Goal: Task Accomplishment & Management: Manage account settings

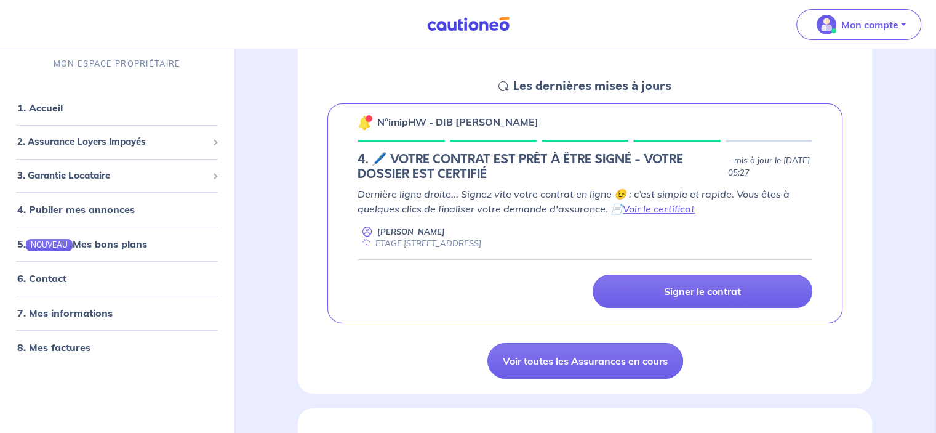
scroll to position [246, 0]
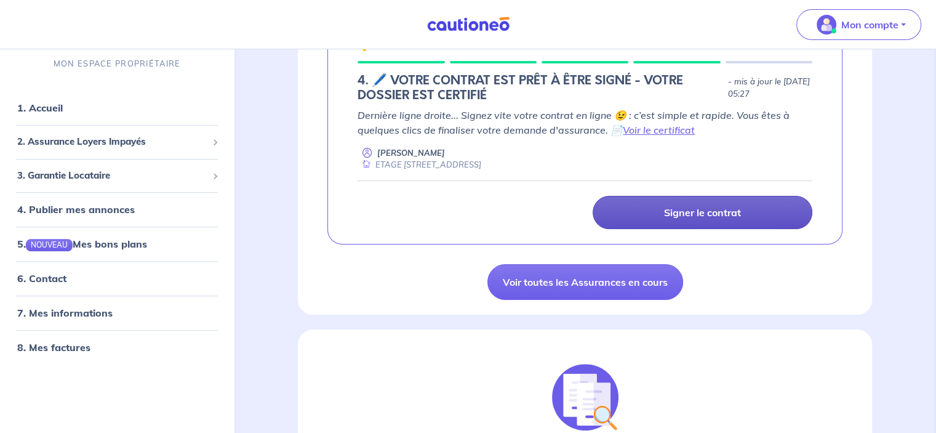
click at [694, 209] on p "Signer le contrat" at bounding box center [702, 212] width 77 height 12
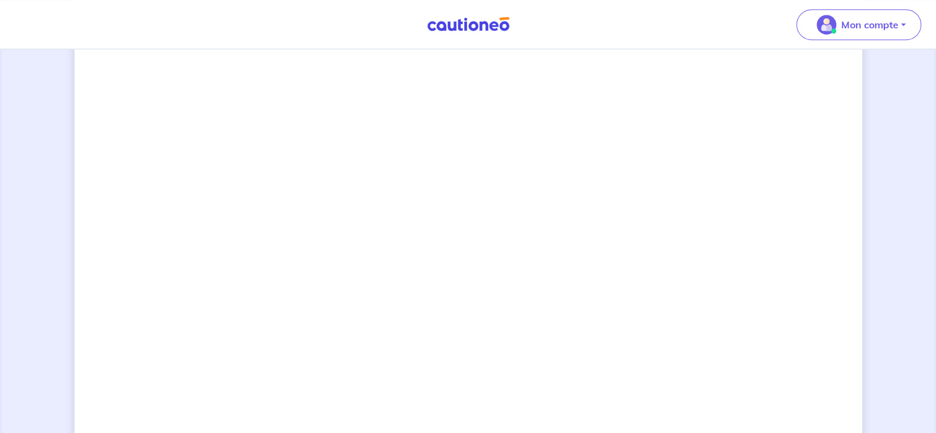
scroll to position [985, 0]
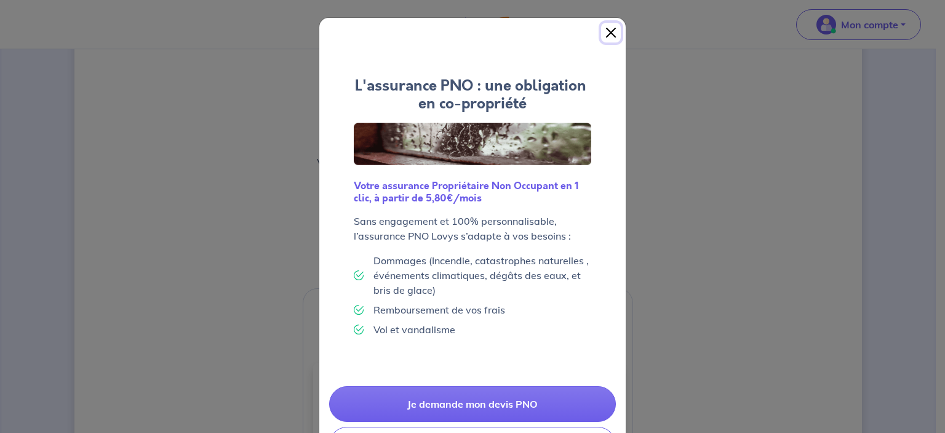
click at [607, 31] on button "Close" at bounding box center [611, 33] width 20 height 20
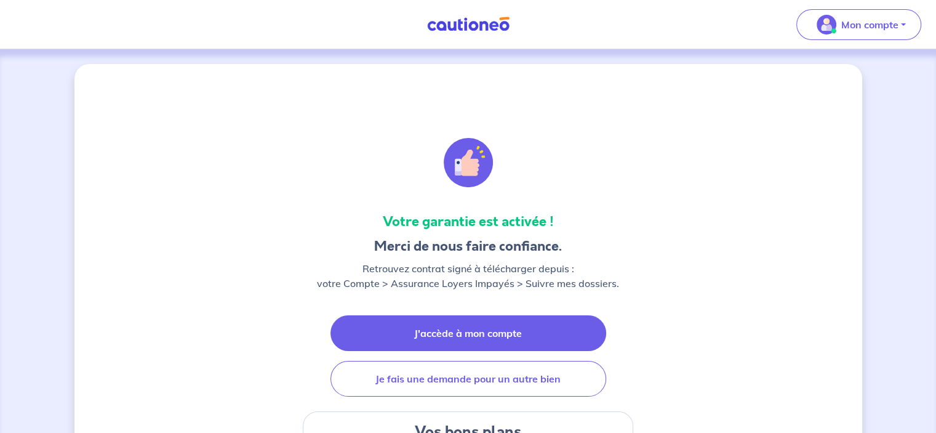
click at [483, 324] on link "J'accède à mon compte" at bounding box center [468, 333] width 276 height 36
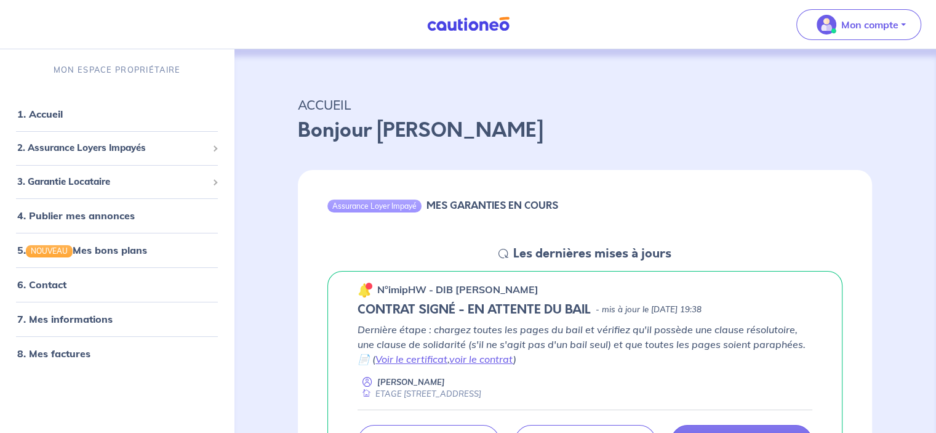
scroll to position [123, 0]
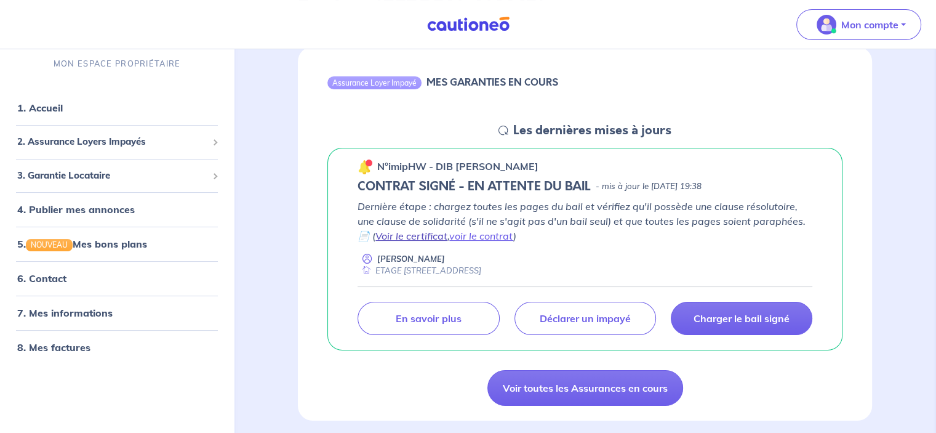
click at [427, 235] on link "Voir le certificat" at bounding box center [411, 236] width 72 height 12
click at [478, 236] on link "voir le contrat" at bounding box center [481, 236] width 64 height 12
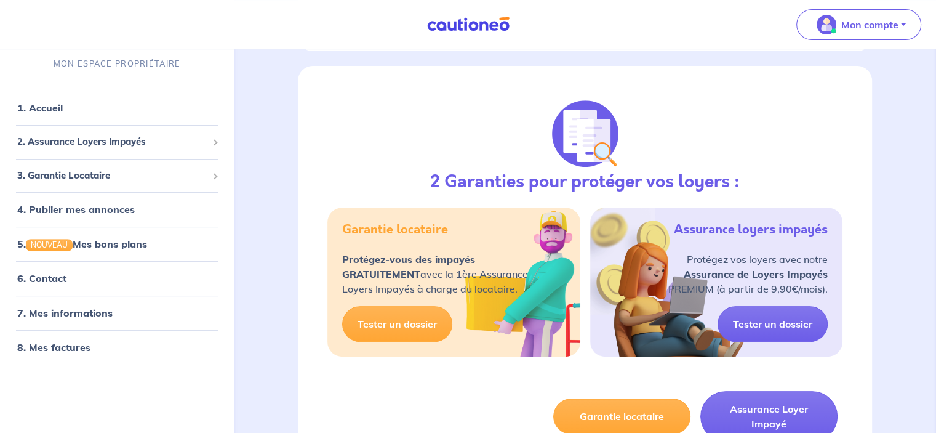
scroll to position [246, 0]
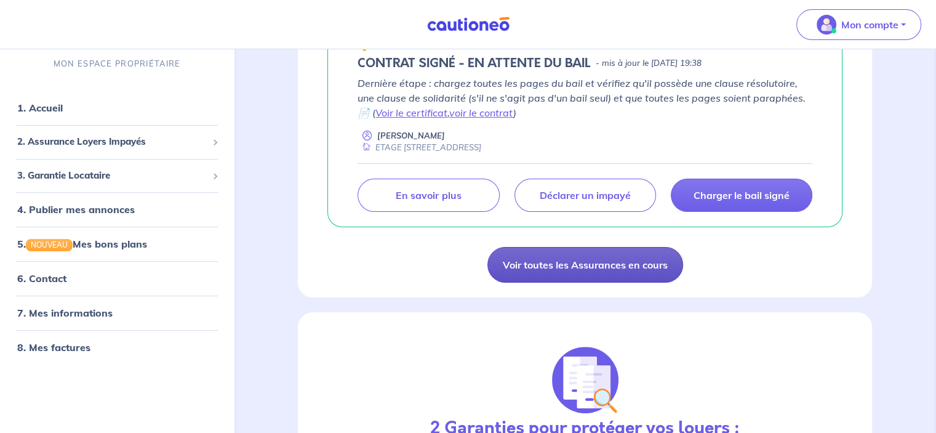
click at [583, 264] on link "Voir toutes les Assurances en cours" at bounding box center [585, 265] width 196 height 36
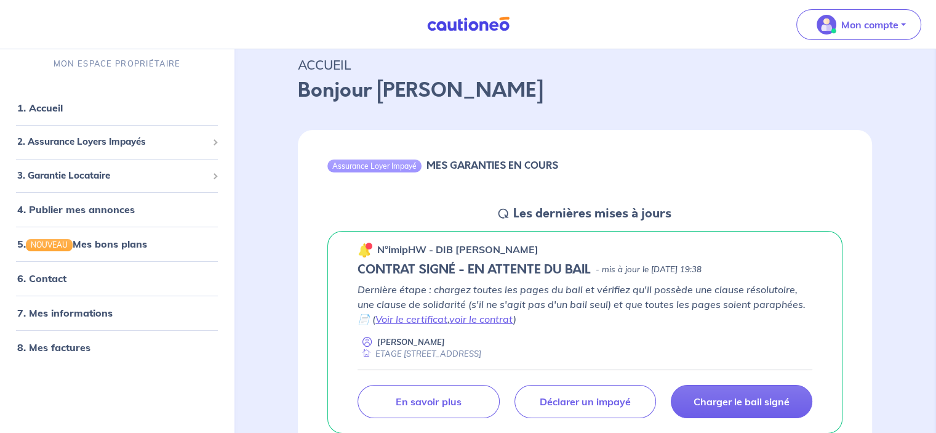
scroll to position [62, 0]
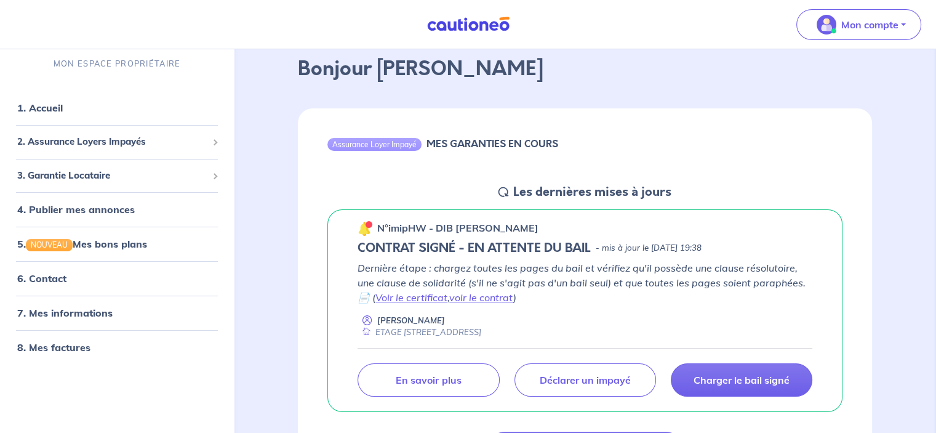
drag, startPoint x: 377, startPoint y: 224, endPoint x: 582, endPoint y: 233, distance: 205.1
click at [582, 233] on div "n°imipHW - DIB [PERSON_NAME]" at bounding box center [585, 228] width 455 height 16
copy p "n°imipHW - DIB [PERSON_NAME]"
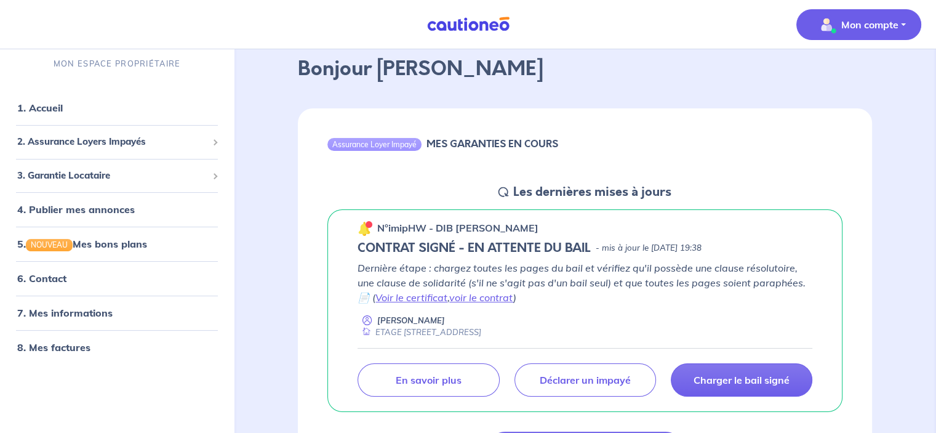
click at [860, 26] on p "Mon compte" at bounding box center [869, 24] width 57 height 15
click at [839, 105] on link "Me déconnecter" at bounding box center [846, 106] width 99 height 20
